Goal: Information Seeking & Learning: Learn about a topic

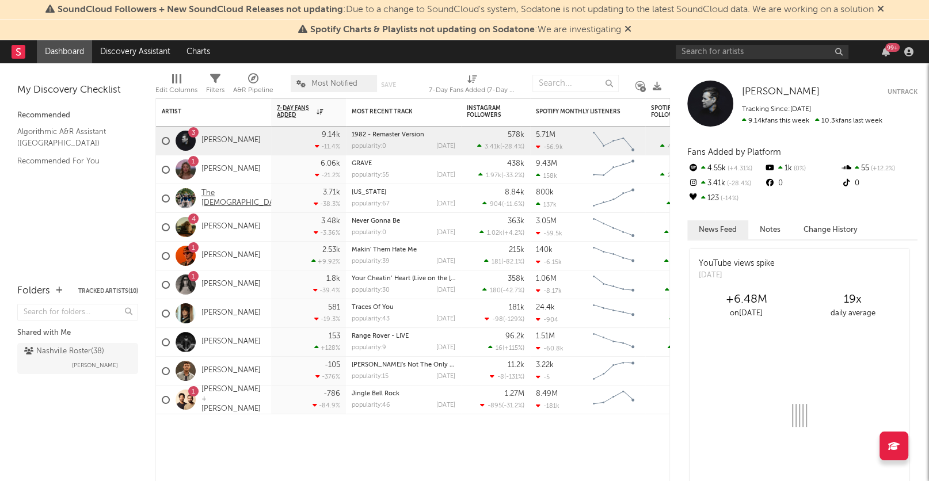
click at [228, 200] on link "The [DEMOGRAPHIC_DATA]" at bounding box center [244, 199] width 84 height 20
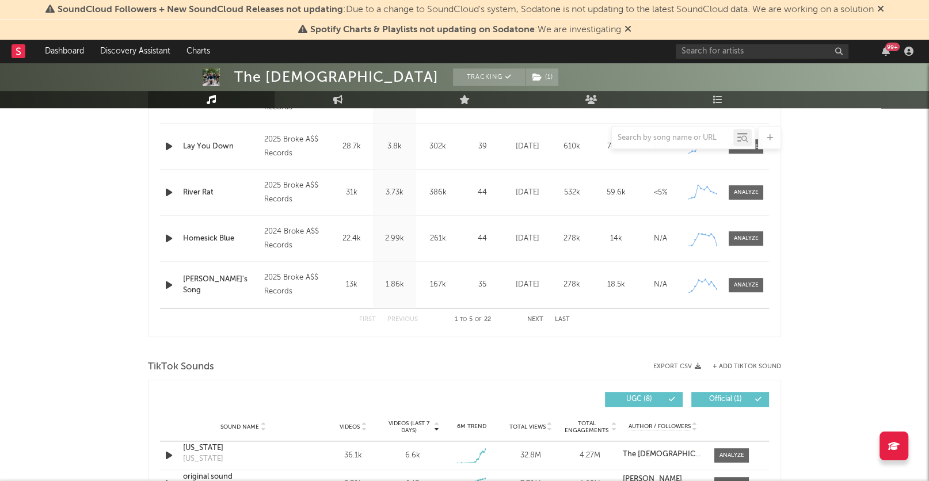
select select "6m"
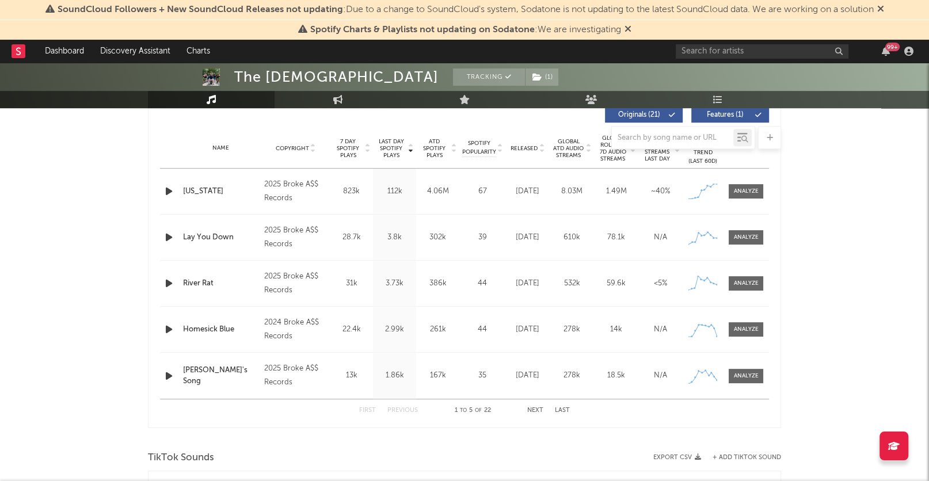
scroll to position [682, 0]
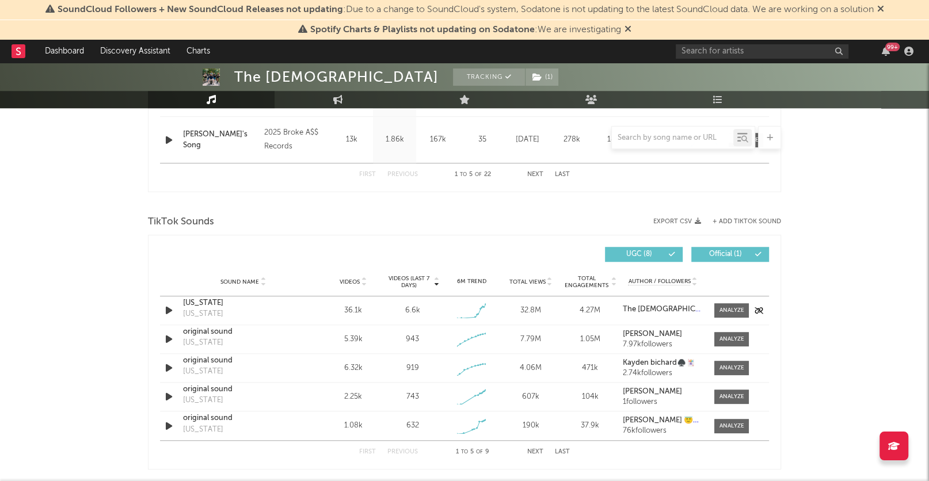
click at [198, 301] on div "[US_STATE]" at bounding box center [243, 304] width 120 height 12
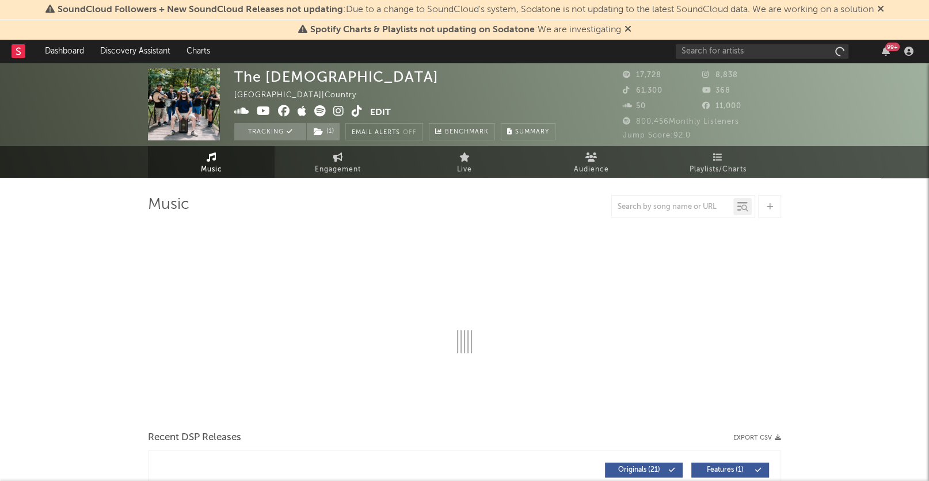
select select "6m"
